Goal: Task Accomplishment & Management: Complete application form

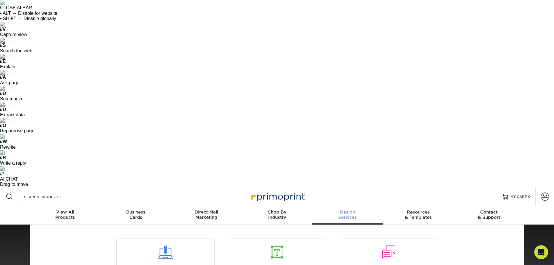
click at [155, 246] on div at bounding box center [166, 256] width 98 height 20
click at [160, 265] on span "Design Services" at bounding box center [165, 268] width 89 height 7
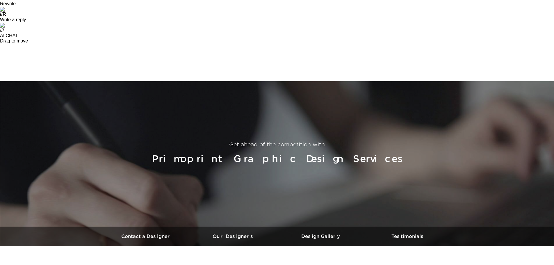
scroll to position [145, 0]
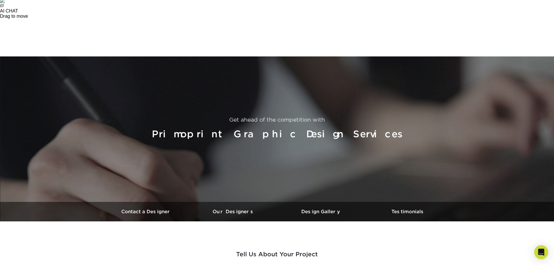
scroll to position [174, 0]
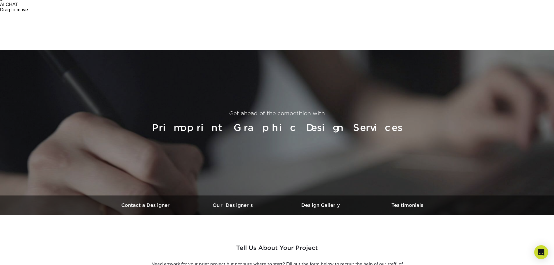
select select "No Logo"
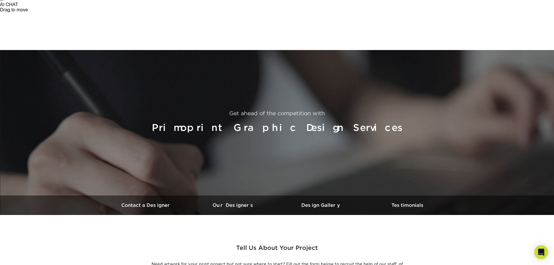
select select "Business Card - $100"
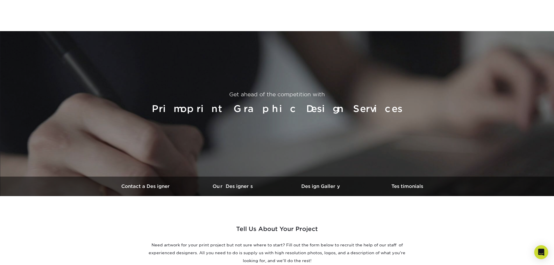
scroll to position [204, 0]
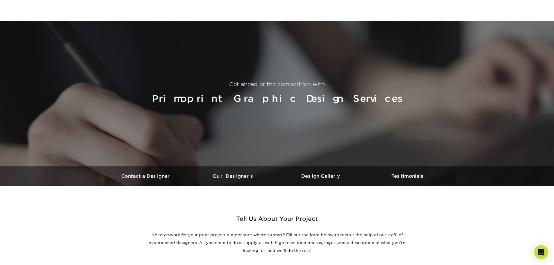
select select "Has Logo"
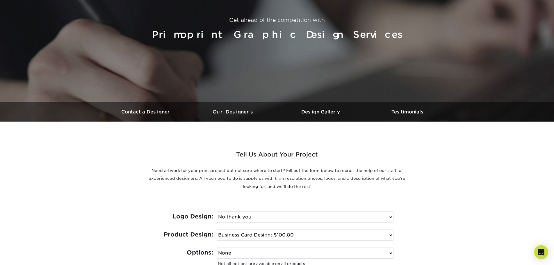
scroll to position [11, 0]
type textarea "Looking to have a trading card done for our upcoming Balloon festival. I am wit…"
